Goal: Task Accomplishment & Management: Manage account settings

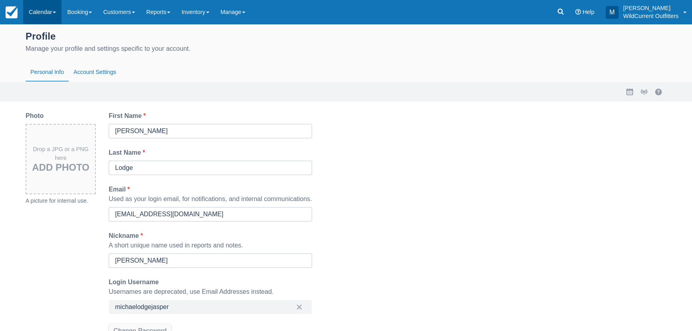
click at [44, 14] on link "Calendar" at bounding box center [42, 12] width 38 height 24
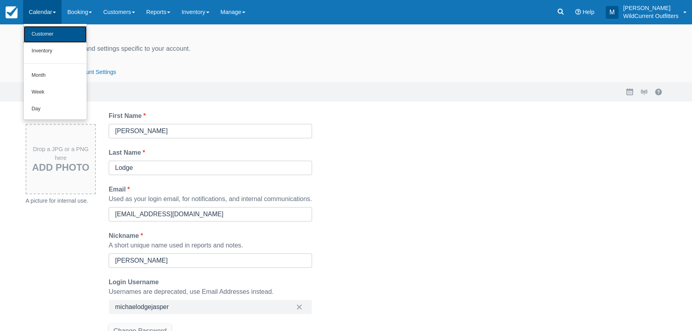
click at [67, 34] on link "Customer" at bounding box center [55, 34] width 63 height 17
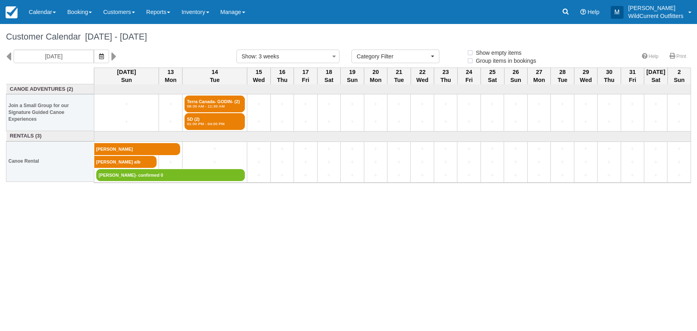
select select
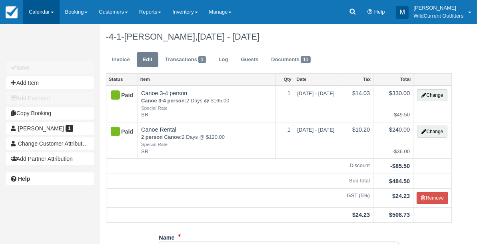
click at [33, 12] on link "Calendar" at bounding box center [41, 12] width 36 height 24
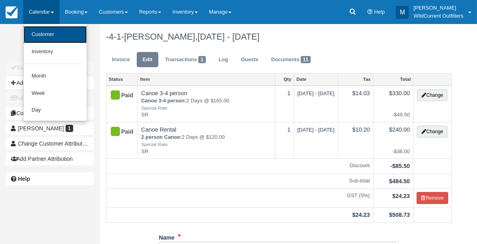
click at [40, 32] on link "Customer" at bounding box center [55, 34] width 63 height 17
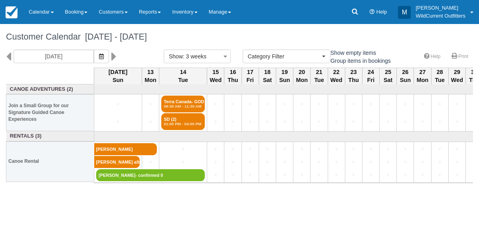
select select
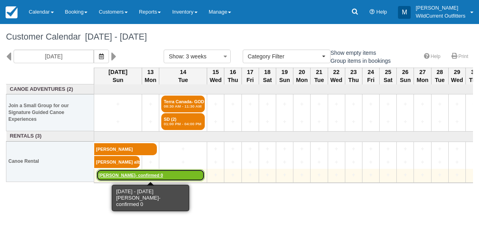
click at [139, 173] on link "[PERSON_NAME]- confirmed 0" at bounding box center [150, 175] width 109 height 12
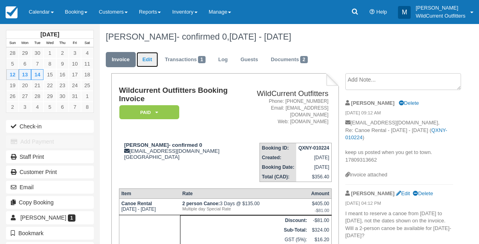
click at [150, 62] on link "Edit" at bounding box center [148, 60] width 22 height 16
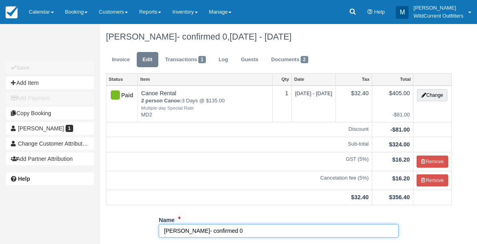
click at [230, 230] on input "[PERSON_NAME]- confirmed 0" at bounding box center [279, 231] width 240 height 14
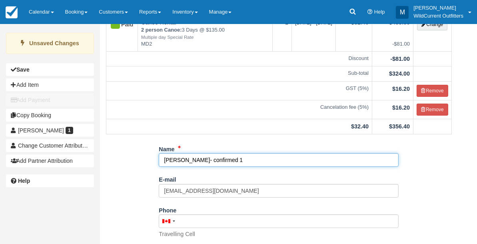
scroll to position [179, 0]
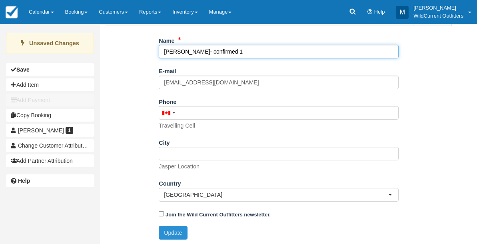
type input "Linda Yang- confirmed 1"
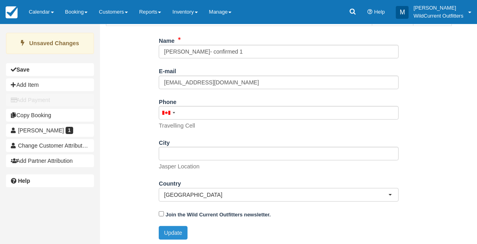
click at [174, 231] on button "Update" at bounding box center [173, 233] width 28 height 14
